Goal: Use online tool/utility: Utilize a website feature to perform a specific function

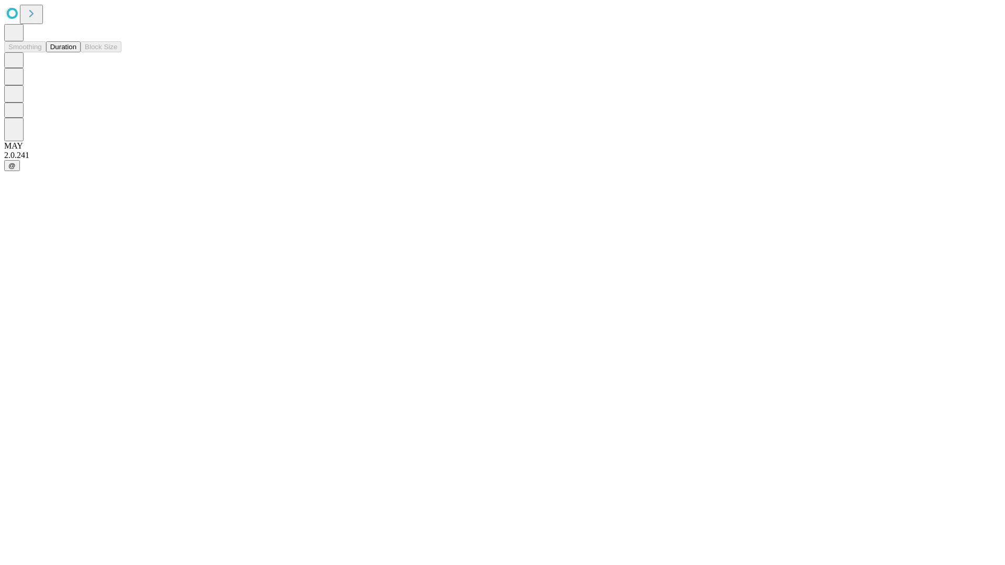
click at [76, 52] on button "Duration" at bounding box center [63, 46] width 35 height 11
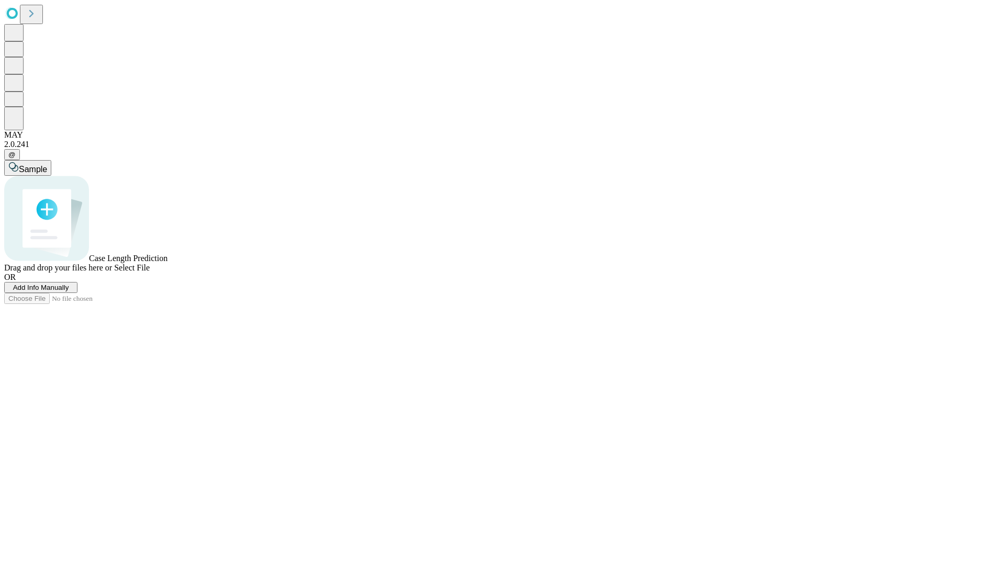
click at [150, 272] on span "Select File" at bounding box center [132, 267] width 36 height 9
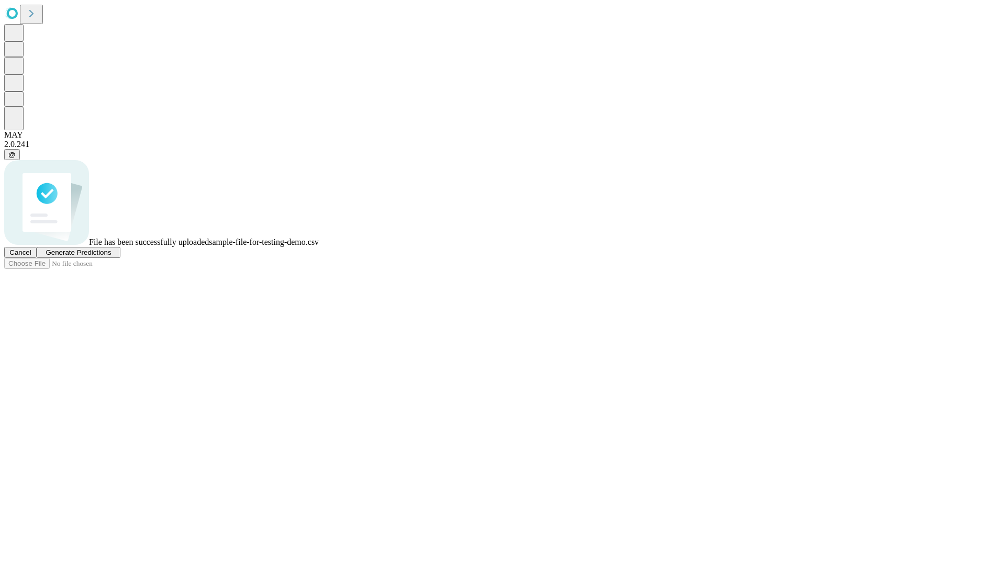
click at [111, 256] on span "Generate Predictions" at bounding box center [78, 253] width 65 height 8
